Goal: Navigation & Orientation: Find specific page/section

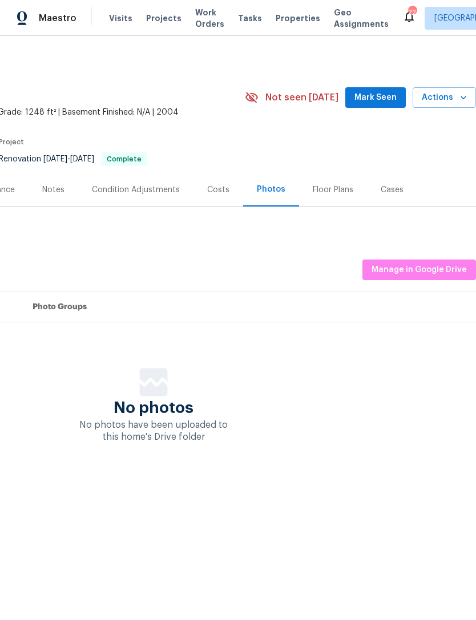
scroll to position [0, 169]
click at [404, 269] on span "Manage in Google Drive" at bounding box center [418, 270] width 95 height 14
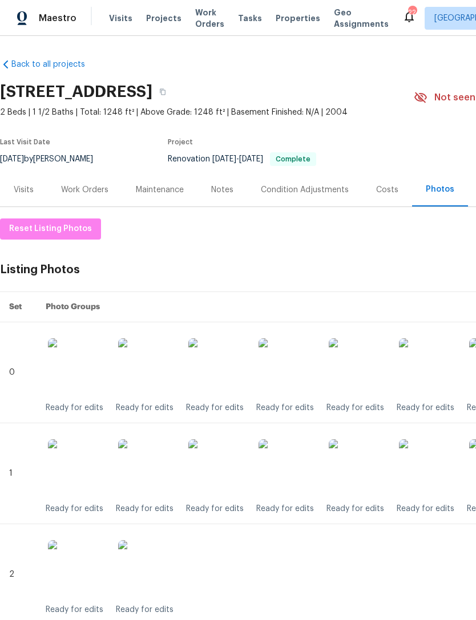
click at [164, 21] on span "Projects" at bounding box center [163, 18] width 35 height 11
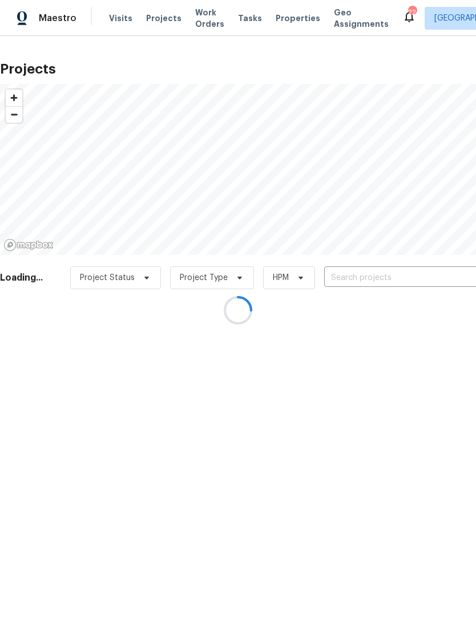
click at [282, 17] on div at bounding box center [238, 310] width 476 height 620
click at [276, 16] on div at bounding box center [238, 310] width 476 height 620
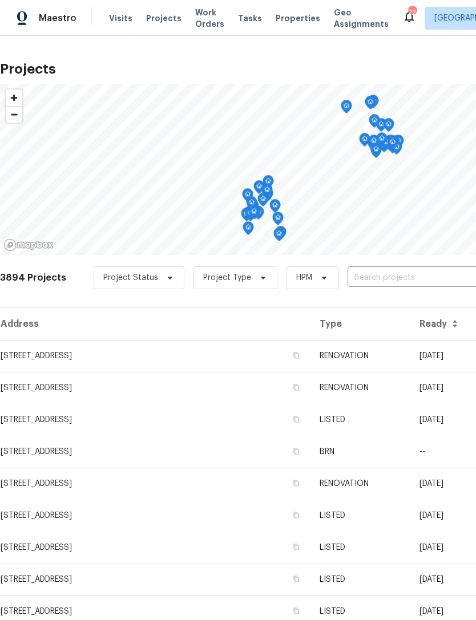
click at [287, 19] on span "Properties" at bounding box center [297, 18] width 44 height 11
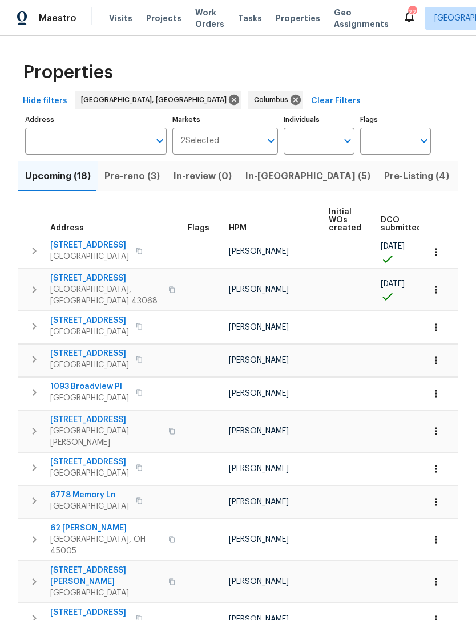
click at [251, 178] on span "In-reno (5)" at bounding box center [307, 176] width 125 height 16
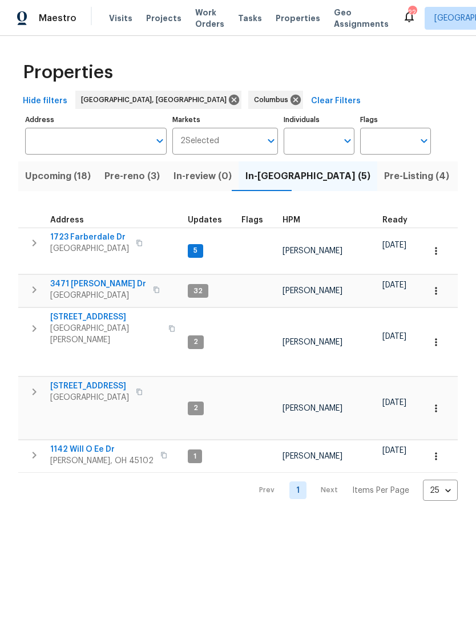
click at [89, 279] on span "3471 Marlin Dr" at bounding box center [98, 283] width 96 height 11
click at [289, 98] on icon at bounding box center [295, 100] width 13 height 13
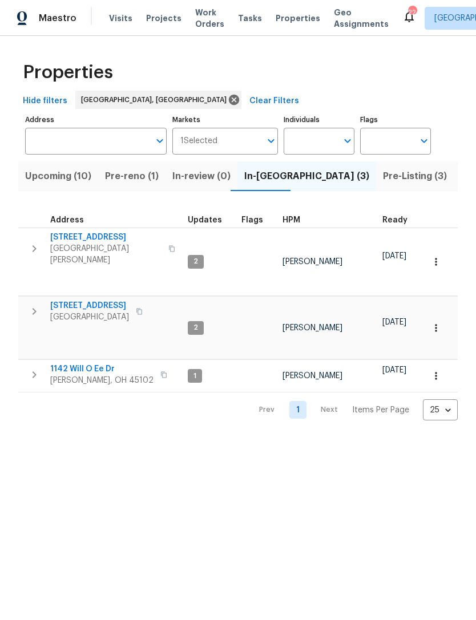
click at [77, 171] on span "Upcoming (10)" at bounding box center [58, 176] width 66 height 16
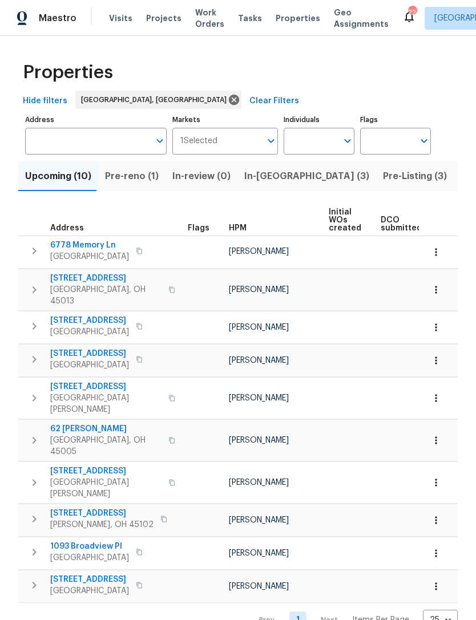
click at [145, 184] on span "Pre-reno (1)" at bounding box center [132, 176] width 54 height 16
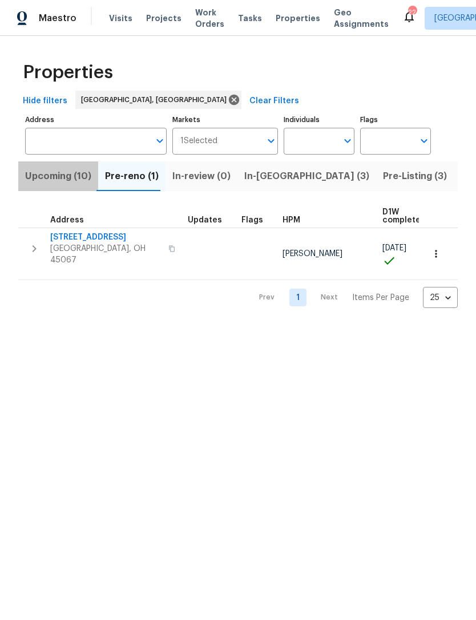
click at [72, 176] on span "Upcoming (10)" at bounding box center [58, 176] width 66 height 16
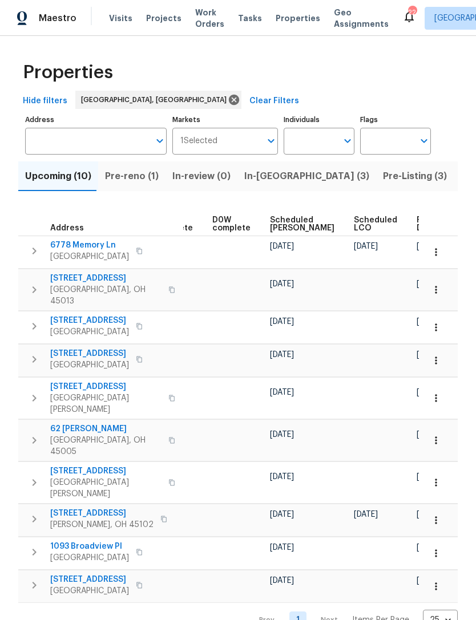
scroll to position [0, 286]
click at [417, 220] on span "Ready Date" at bounding box center [429, 224] width 25 height 16
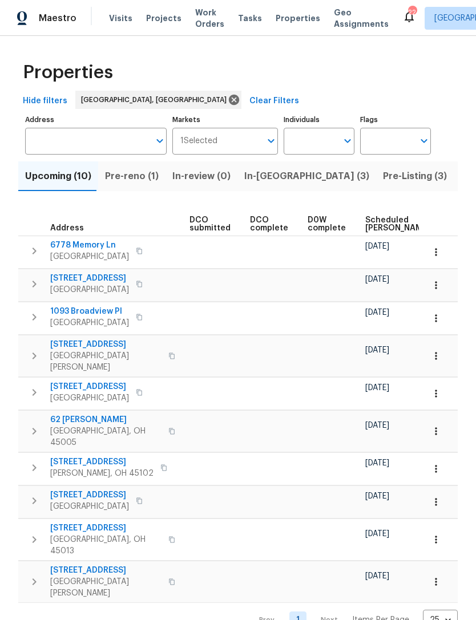
scroll to position [0, 182]
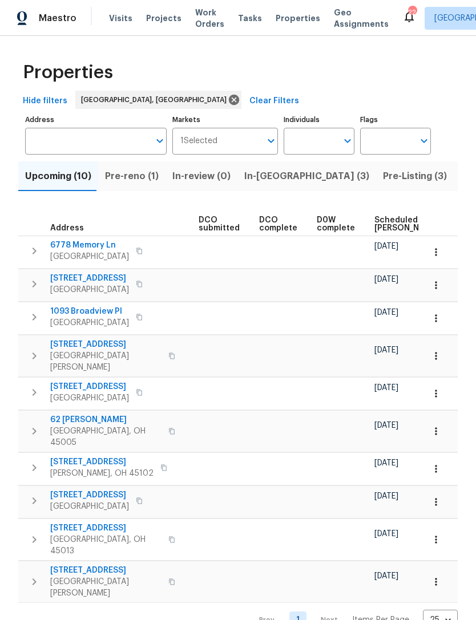
click at [376, 185] on button "Pre-Listing (3)" at bounding box center [415, 176] width 78 height 30
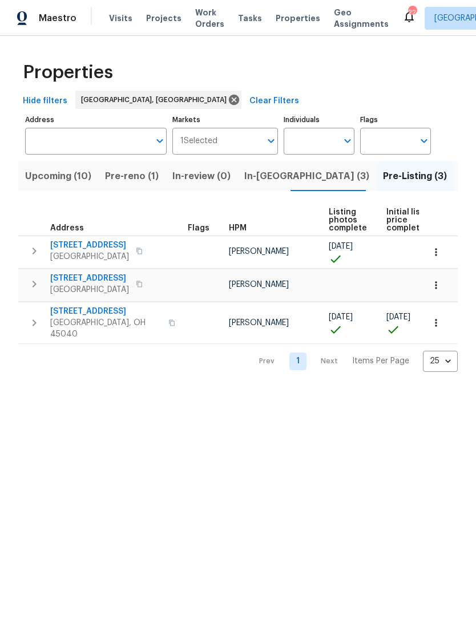
click at [263, 177] on span "In-[GEOGRAPHIC_DATA] (3)" at bounding box center [306, 176] width 125 height 16
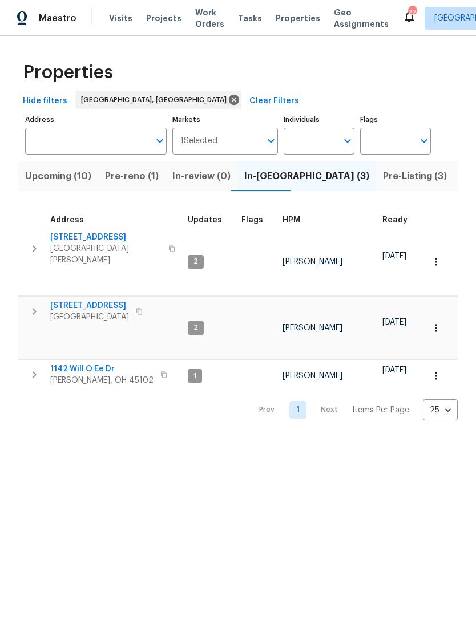
click at [160, 22] on span "Projects" at bounding box center [163, 18] width 35 height 11
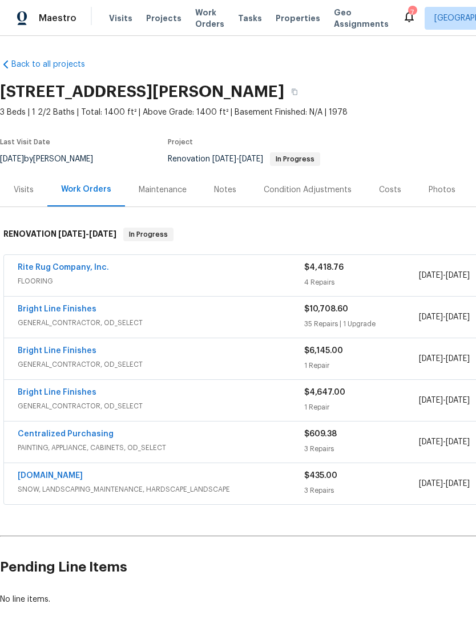
click at [38, 194] on div "Visits" at bounding box center [23, 190] width 47 height 34
